Goal: Task Accomplishment & Management: Complete application form

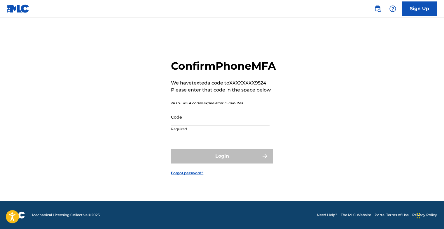
click at [218, 123] on input "Code" at bounding box center [220, 117] width 99 height 17
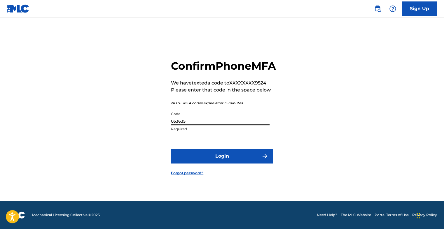
type input "053635"
click at [171, 149] on button "Login" at bounding box center [222, 156] width 102 height 15
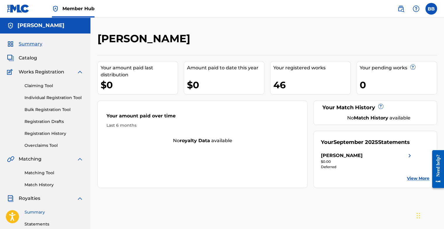
click at [40, 215] on link "Summary" at bounding box center [54, 213] width 59 height 6
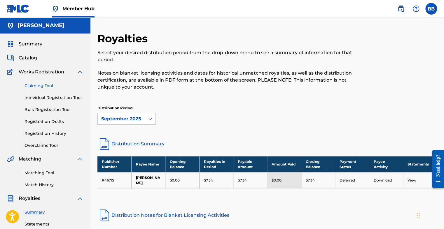
click at [60, 85] on link "Claiming Tool" at bounding box center [54, 86] width 59 height 6
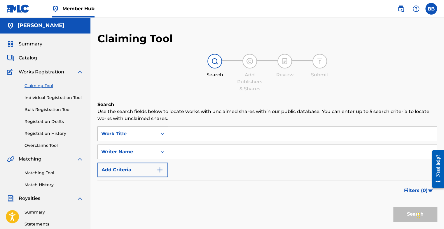
click at [107, 139] on div "Work Title" at bounding box center [128, 133] width 60 height 11
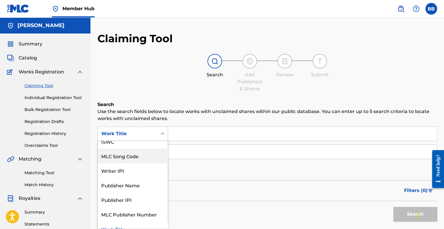
scroll to position [13, 0]
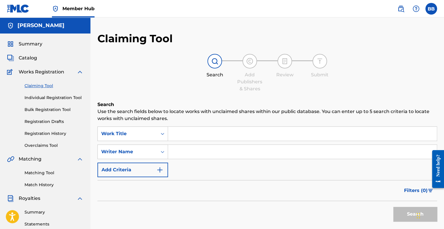
click at [215, 147] on input "Search Form" at bounding box center [302, 152] width 269 height 14
click at [155, 149] on div "Writer Name" at bounding box center [133, 152] width 71 height 15
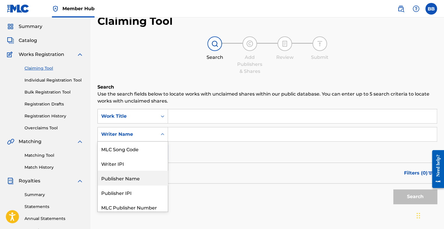
scroll to position [32, 0]
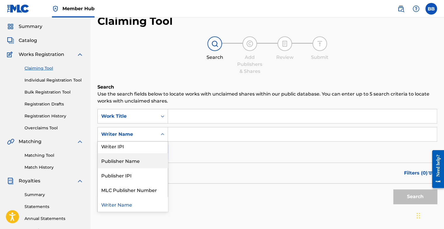
click at [194, 117] on input "Search Form" at bounding box center [302, 116] width 269 height 14
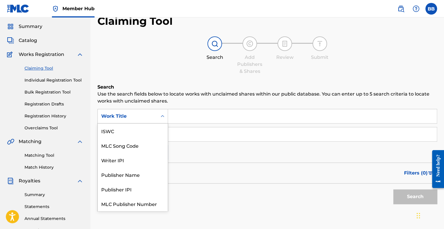
click at [168, 120] on div "Search Form" at bounding box center [162, 116] width 11 height 11
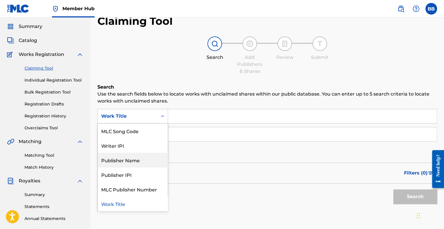
scroll to position [0, 0]
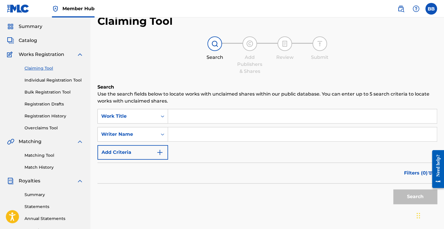
click at [201, 120] on input "Search Form" at bounding box center [302, 116] width 269 height 14
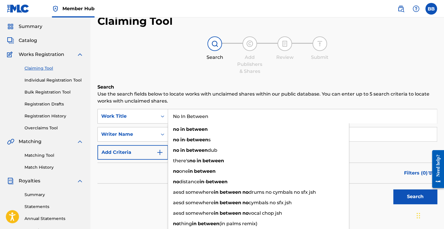
type input "No In Between"
click at [207, 88] on h6 "Search" at bounding box center [268, 87] width 340 height 7
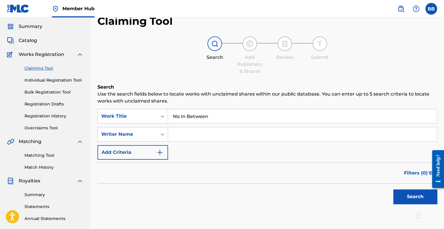
click at [201, 134] on input "Search Form" at bounding box center [302, 135] width 269 height 14
type input "[PERSON_NAME]"
click at [409, 205] on div "Search" at bounding box center [414, 195] width 47 height 23
click at [401, 191] on button "Search" at bounding box center [416, 197] width 44 height 15
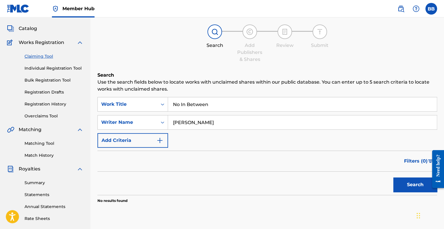
scroll to position [18, 0]
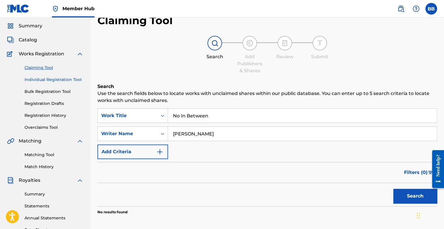
click at [71, 81] on link "Individual Registration Tool" at bounding box center [54, 80] width 59 height 6
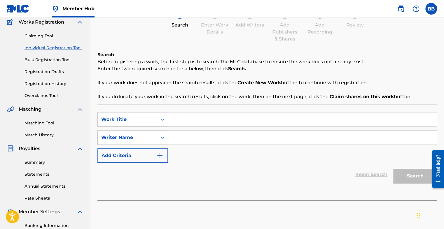
scroll to position [55, 0]
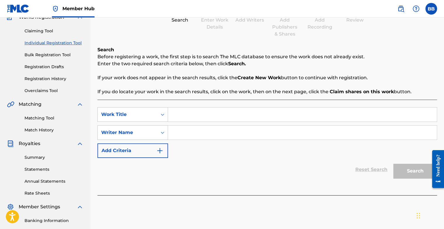
click at [183, 116] on input "Search Form" at bounding box center [302, 115] width 269 height 14
click at [207, 116] on input "No In Betwee" at bounding box center [302, 115] width 269 height 14
type input "No In Between"
click at [202, 127] on input "Search Form" at bounding box center [302, 133] width 269 height 14
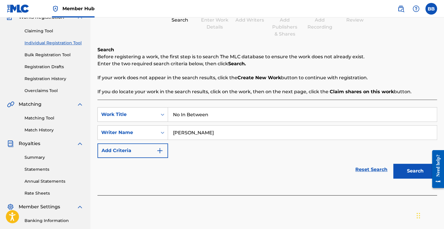
click at [190, 133] on input "[PERSON_NAME]" at bounding box center [302, 133] width 269 height 14
type input "[PERSON_NAME]"
click at [412, 172] on button "Search" at bounding box center [416, 171] width 44 height 15
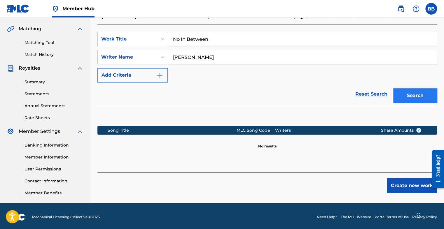
scroll to position [133, 0]
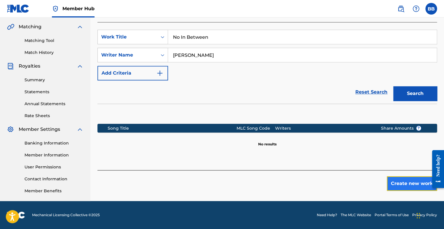
click at [413, 180] on button "Create new work" at bounding box center [412, 184] width 50 height 15
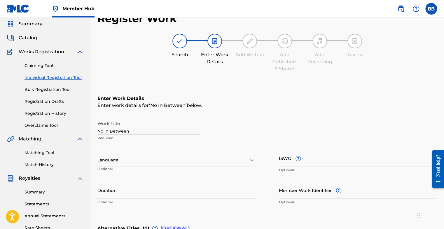
scroll to position [24, 0]
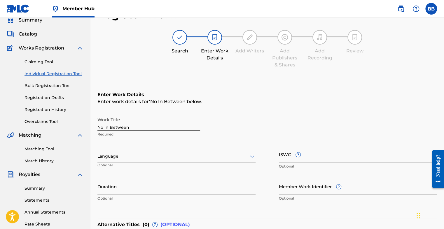
click at [134, 154] on div "Language" at bounding box center [177, 157] width 158 height 12
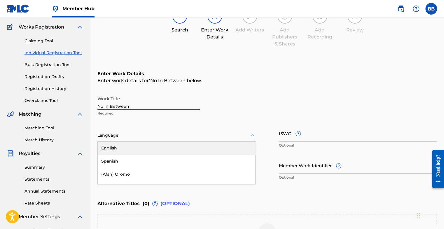
scroll to position [45, 0]
click at [130, 147] on div "English" at bounding box center [177, 148] width 158 height 13
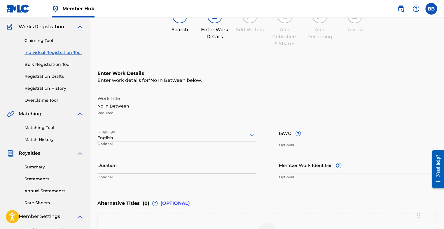
click at [132, 171] on input "Duration" at bounding box center [177, 165] width 158 height 17
type input "02:23"
click at [206, 208] on div "Alternative Titles ( 0 ) ? (OPTIONAL)" at bounding box center [268, 203] width 340 height 13
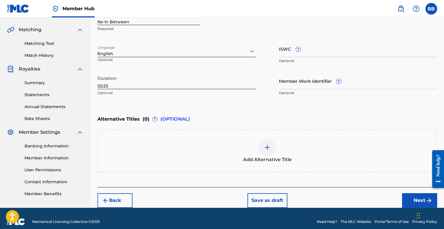
scroll to position [132, 0]
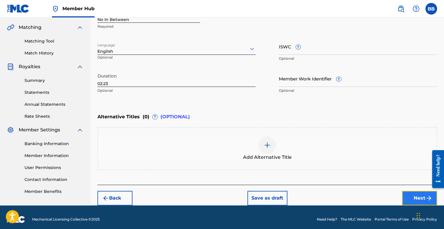
click at [407, 203] on button "Next" at bounding box center [419, 198] width 35 height 15
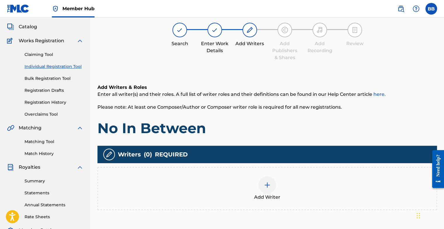
scroll to position [26, 0]
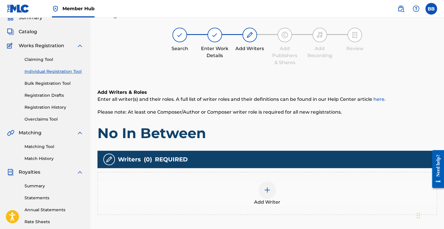
click at [265, 194] on div at bounding box center [268, 191] width 18 height 18
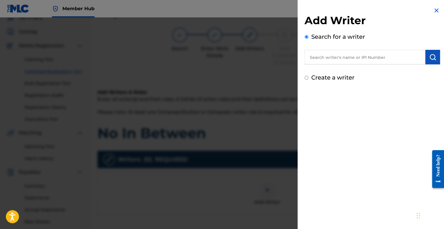
click at [348, 60] on input "text" at bounding box center [365, 57] width 121 height 15
paste input "01162152492"
click at [433, 60] on img "submit" at bounding box center [432, 57] width 7 height 7
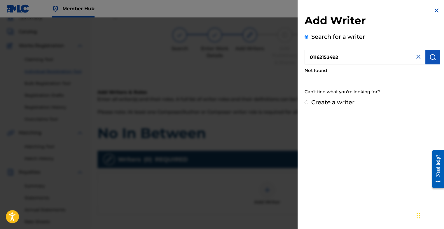
click at [321, 57] on input "01162152492" at bounding box center [365, 57] width 121 height 15
type input "01162152492"
click at [434, 54] on img "submit" at bounding box center [432, 57] width 7 height 7
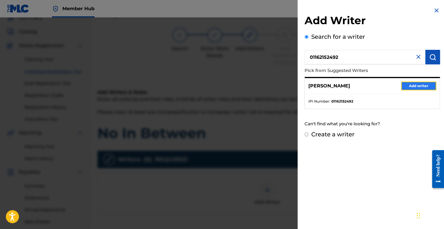
click at [420, 86] on button "Add writer" at bounding box center [418, 86] width 35 height 9
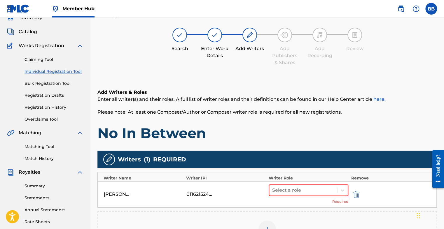
scroll to position [59, 0]
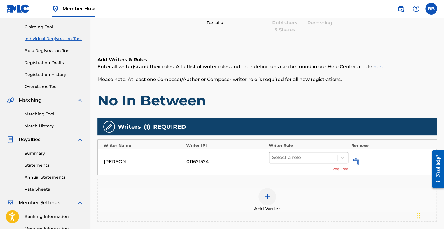
click at [307, 159] on div at bounding box center [303, 158] width 62 height 8
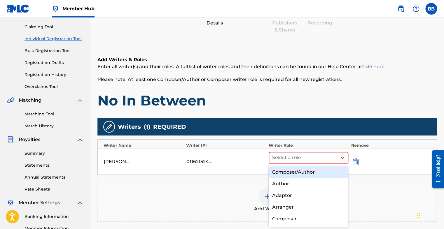
click at [294, 175] on div "Composer/Author" at bounding box center [309, 173] width 80 height 12
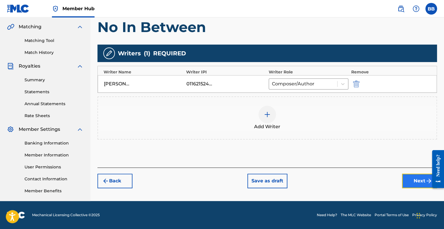
click at [406, 184] on button "Next" at bounding box center [419, 181] width 35 height 15
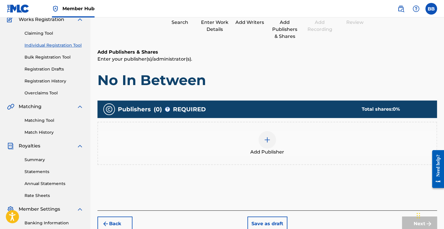
scroll to position [26, 0]
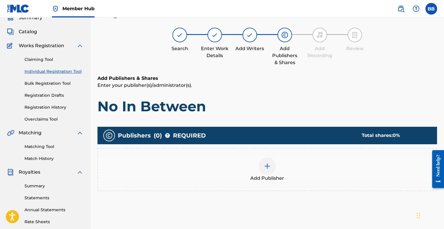
click at [251, 166] on div "Add Publisher" at bounding box center [267, 170] width 339 height 25
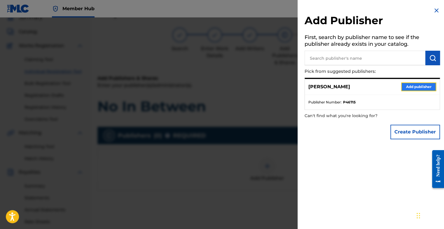
click at [418, 87] on button "Add publisher" at bounding box center [418, 87] width 35 height 9
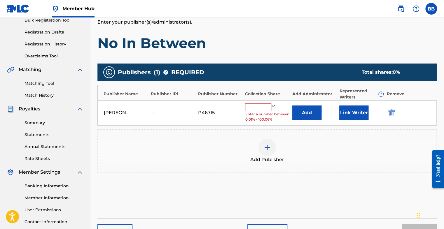
scroll to position [92, 0]
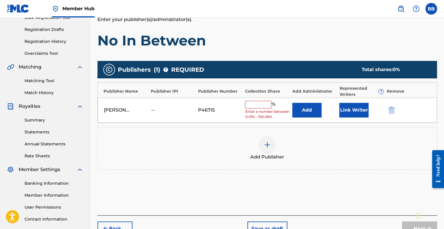
click at [256, 106] on input "text" at bounding box center [258, 105] width 26 height 8
type input "100"
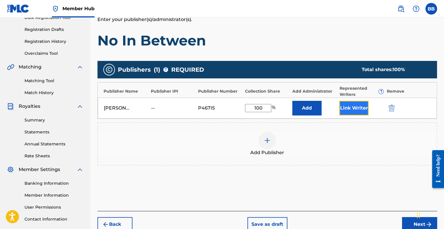
click at [359, 107] on button "Link Writer" at bounding box center [354, 108] width 29 height 15
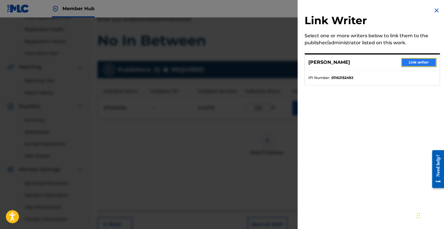
click at [412, 60] on button "Link writer" at bounding box center [418, 62] width 35 height 9
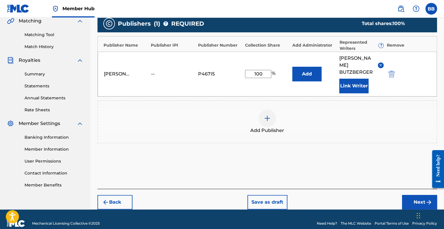
scroll to position [139, 0]
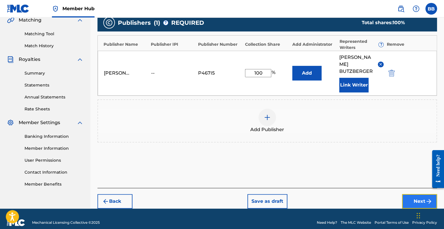
click at [414, 197] on button "Next" at bounding box center [419, 201] width 35 height 15
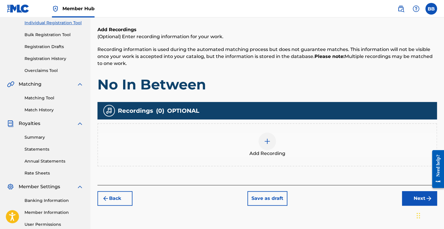
scroll to position [75, 0]
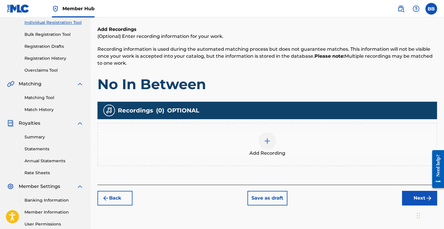
click at [292, 154] on div "Add Recording" at bounding box center [267, 145] width 339 height 25
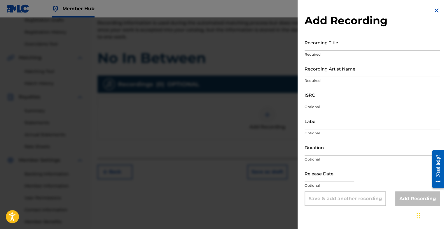
scroll to position [97, 0]
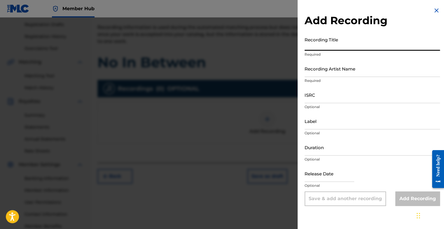
click at [331, 44] on input "Recording Title" at bounding box center [372, 42] width 135 height 17
type input "No In Betwee"
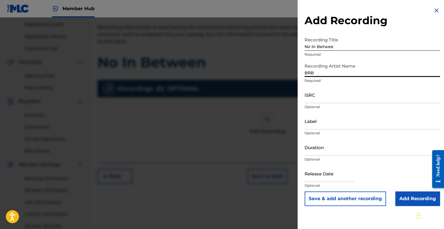
type input "BRB Music, ALuis"
click at [330, 99] on input "ISRC" at bounding box center [372, 95] width 135 height 17
click at [324, 147] on input "Duration" at bounding box center [372, 147] width 135 height 17
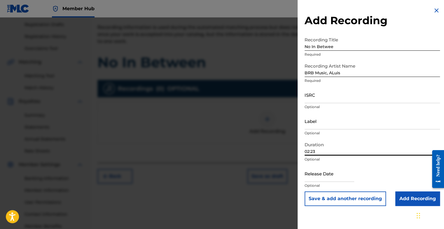
type input "02:23"
select select "8"
select select "2025"
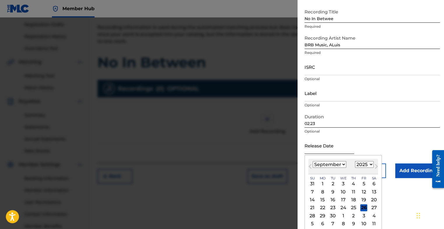
scroll to position [30, 0]
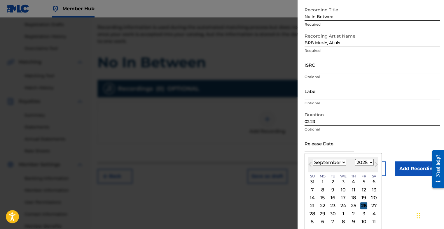
click at [363, 205] on div "26" at bounding box center [364, 206] width 7 height 7
type input "[DATE]"
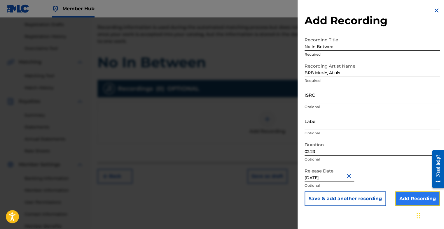
click at [410, 194] on input "Add Recording" at bounding box center [418, 199] width 45 height 15
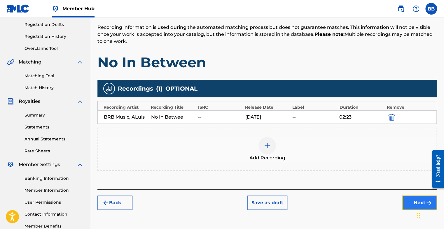
click at [411, 199] on button "Next" at bounding box center [419, 203] width 35 height 15
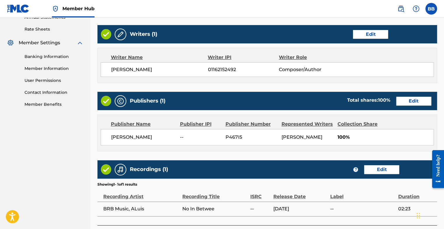
scroll to position [271, 0]
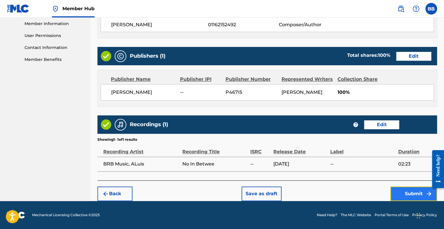
click at [405, 191] on button "Submit" at bounding box center [414, 194] width 47 height 15
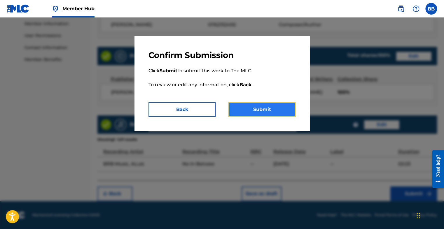
click at [268, 102] on button "Submit" at bounding box center [262, 109] width 67 height 15
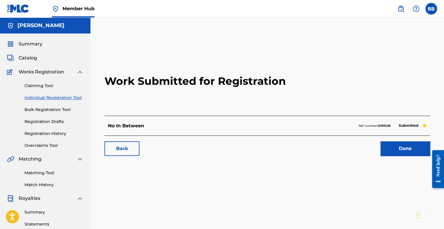
click at [268, 102] on h2 "Work Submitted for Registration" at bounding box center [268, 81] width 326 height 69
click at [393, 157] on div "Work Submitted for Registration No In Between Ref number: 12197428 Submitted Ba…" at bounding box center [268, 104] width 340 height 115
click at [394, 151] on link "Done" at bounding box center [406, 149] width 50 height 15
